Goal: Communication & Community: Participate in discussion

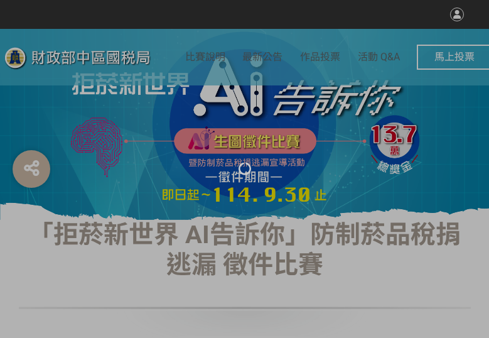
select select "vote"
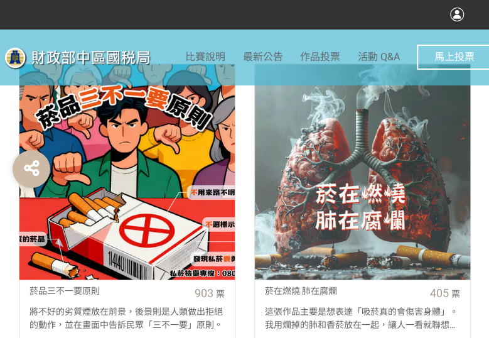
scroll to position [628, 0]
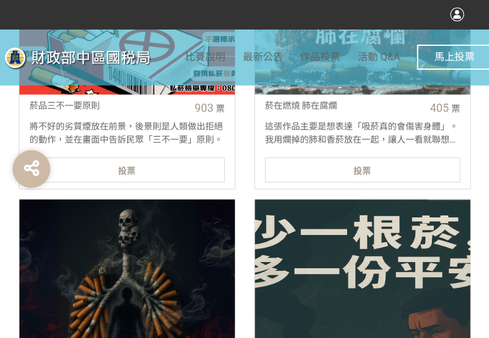
click at [126, 159] on div "投票" at bounding box center [127, 169] width 195 height 25
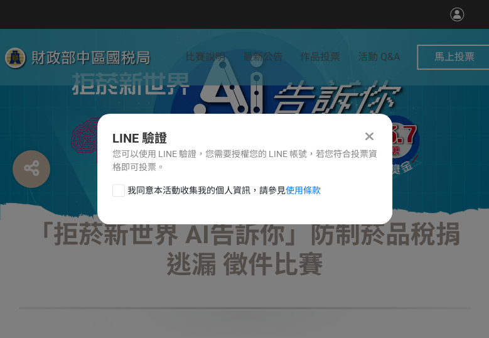
scroll to position [0, 0]
drag, startPoint x: 120, startPoint y: 185, endPoint x: 141, endPoint y: 202, distance: 27.3
click at [120, 185] on div at bounding box center [118, 190] width 13 height 13
checkbox input "true"
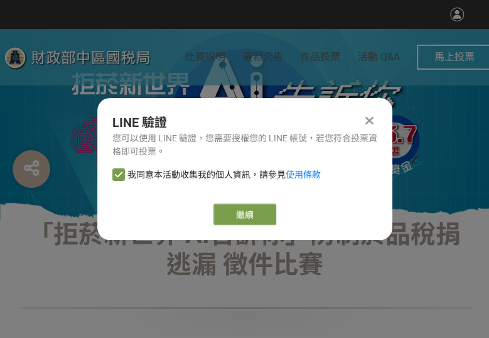
click at [246, 197] on div "LINE 驗證 您可以使用 LINE 驗證，您需要授權您的 LINE 帳號，若您符合投票資格即可投票。 我同意本活動收集我的個人資訊，請參見 使用條款 繼續" at bounding box center [244, 169] width 295 height 142
click at [261, 207] on link "繼續" at bounding box center [244, 213] width 63 height 21
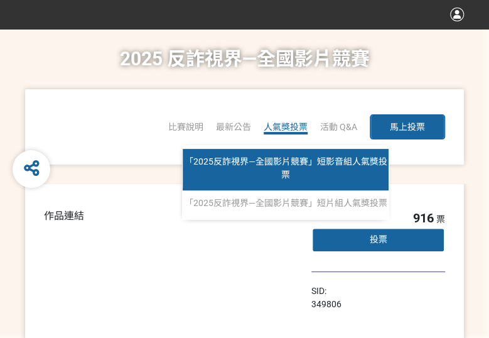
click at [313, 171] on link "「2025反詐視界—全國影片競賽」短影音組人氣獎投票" at bounding box center [286, 169] width 206 height 41
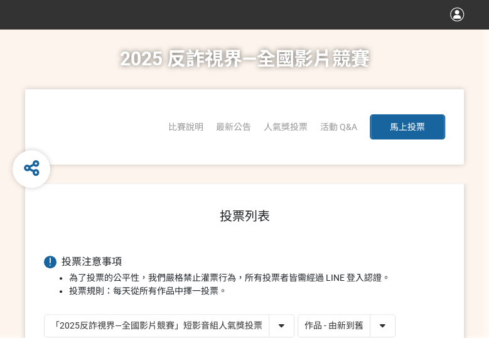
scroll to position [126, 0]
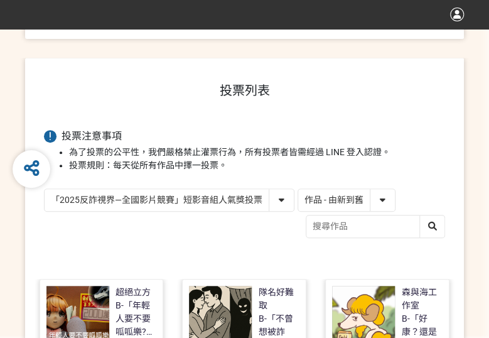
click at [382, 203] on select "作品 - 由新到舊 作品 - 由舊到新 票數 - 由多到少 票數 - 由少到多" at bounding box center [346, 200] width 97 height 22
select select "vote"
click at [298, 189] on select "作品 - 由新到舊 作品 - 由舊到新 票數 - 由多到少 票數 - 由少到多" at bounding box center [346, 200] width 97 height 22
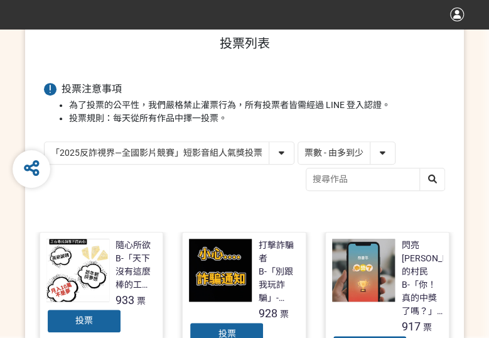
scroll to position [314, 0]
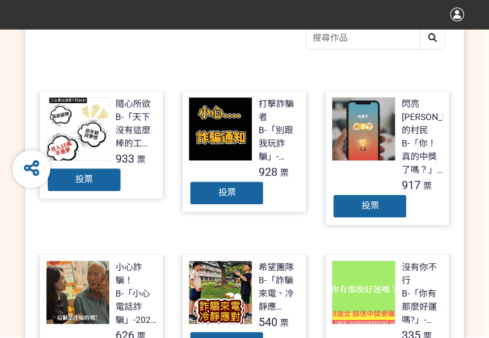
click at [372, 199] on div "投票" at bounding box center [369, 205] width 75 height 25
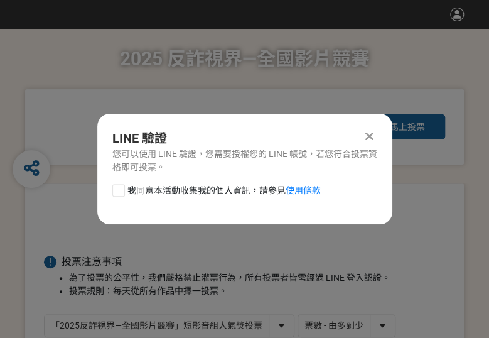
scroll to position [0, 0]
click at [114, 194] on div at bounding box center [118, 190] width 13 height 13
checkbox input "true"
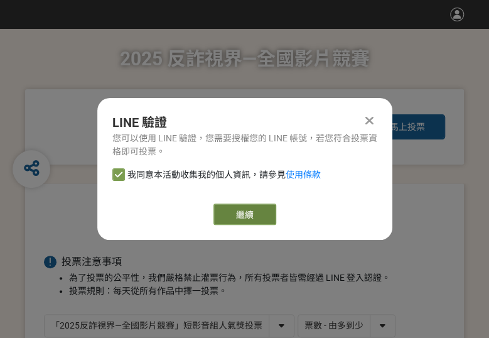
drag, startPoint x: 240, startPoint y: 206, endPoint x: 230, endPoint y: 210, distance: 11.5
click at [240, 207] on button "繼續" at bounding box center [244, 213] width 63 height 21
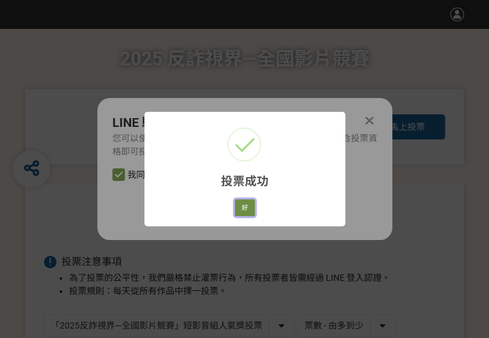
click at [253, 209] on button "好" at bounding box center [245, 208] width 20 height 18
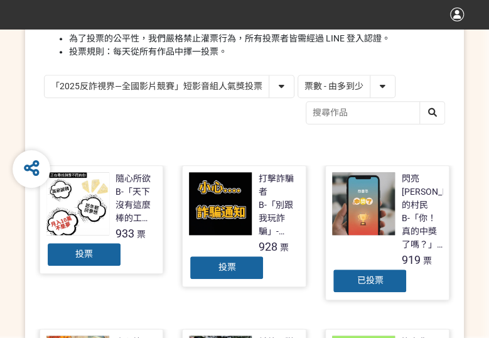
click at [175, 86] on select "「2025反詐視界—全國影片競賽」短影音組人氣獎投票 「2025反詐視界—全國影片競賽」短片組人氣獎投票" at bounding box center [169, 86] width 249 height 22
select select "13146"
click at [45, 75] on select "「2025反詐視界—全國影片競賽」短影音組人氣獎投票 「2025反詐視界—全國影片競賽」短片組人氣獎投票" at bounding box center [169, 86] width 249 height 22
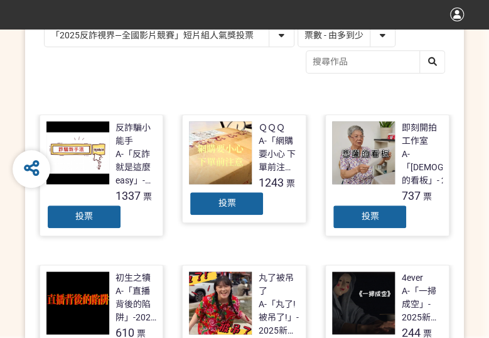
scroll to position [314, 0]
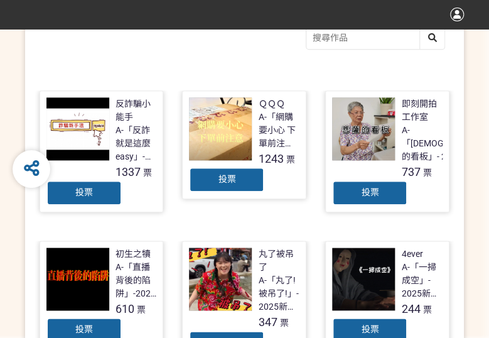
click at [234, 178] on span "投票" at bounding box center [227, 179] width 18 height 10
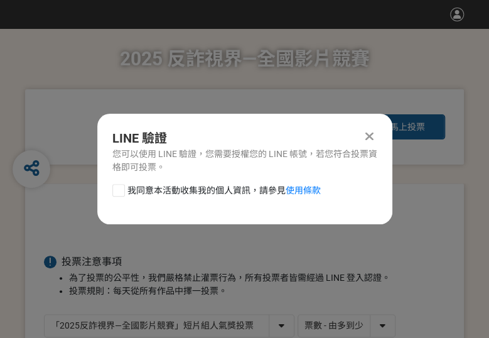
drag, startPoint x: 118, startPoint y: 186, endPoint x: 144, endPoint y: 196, distance: 28.2
click at [118, 185] on div at bounding box center [118, 190] width 13 height 13
checkbox input "true"
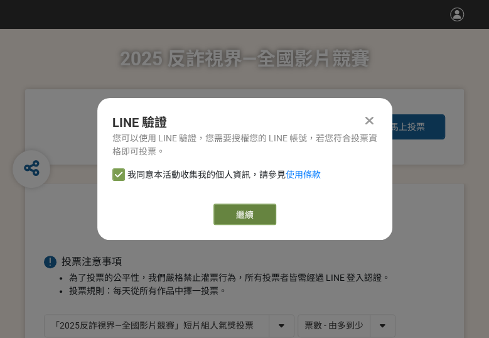
click at [266, 214] on button "繼續" at bounding box center [244, 213] width 63 height 21
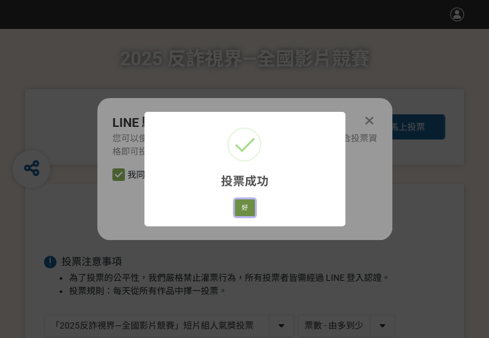
click at [247, 209] on button "好" at bounding box center [245, 208] width 20 height 18
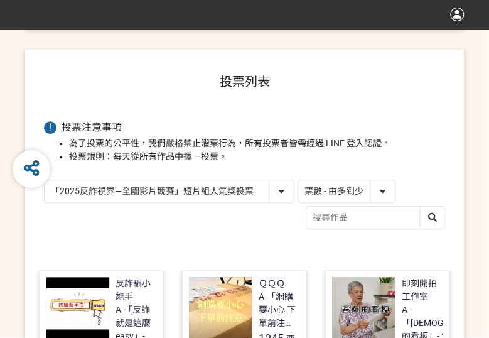
scroll to position [202, 0]
